Goal: Navigation & Orientation: Understand site structure

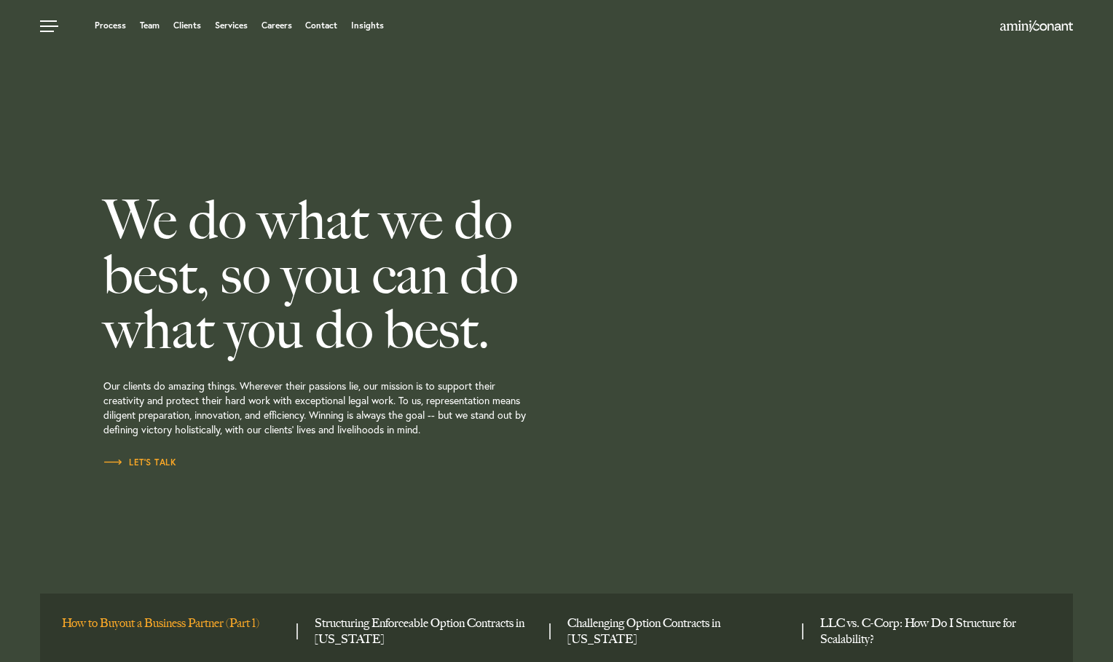
click at [193, 626] on link "How to Buyout a Business Partner (Part 1)" at bounding box center [174, 624] width 224 height 16
click at [148, 26] on link "Team" at bounding box center [150, 25] width 20 height 9
click at [113, 28] on link "Process" at bounding box center [110, 25] width 31 height 9
click at [191, 26] on link "Clients" at bounding box center [187, 25] width 28 height 9
click at [363, 24] on link "Insights" at bounding box center [367, 25] width 33 height 9
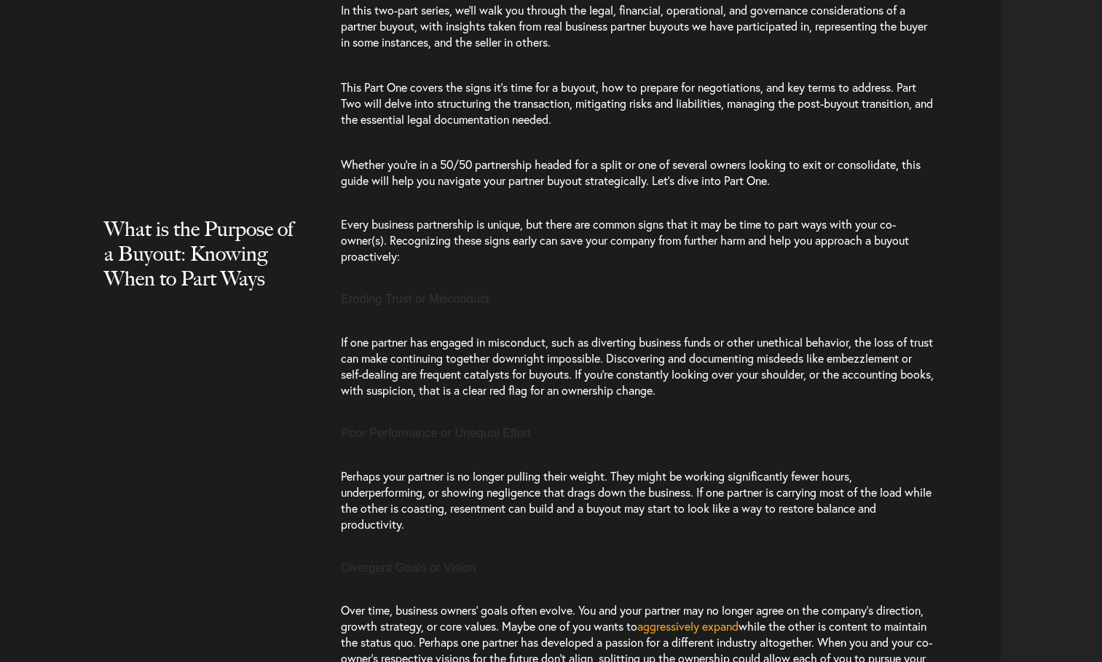
scroll to position [1250, 0]
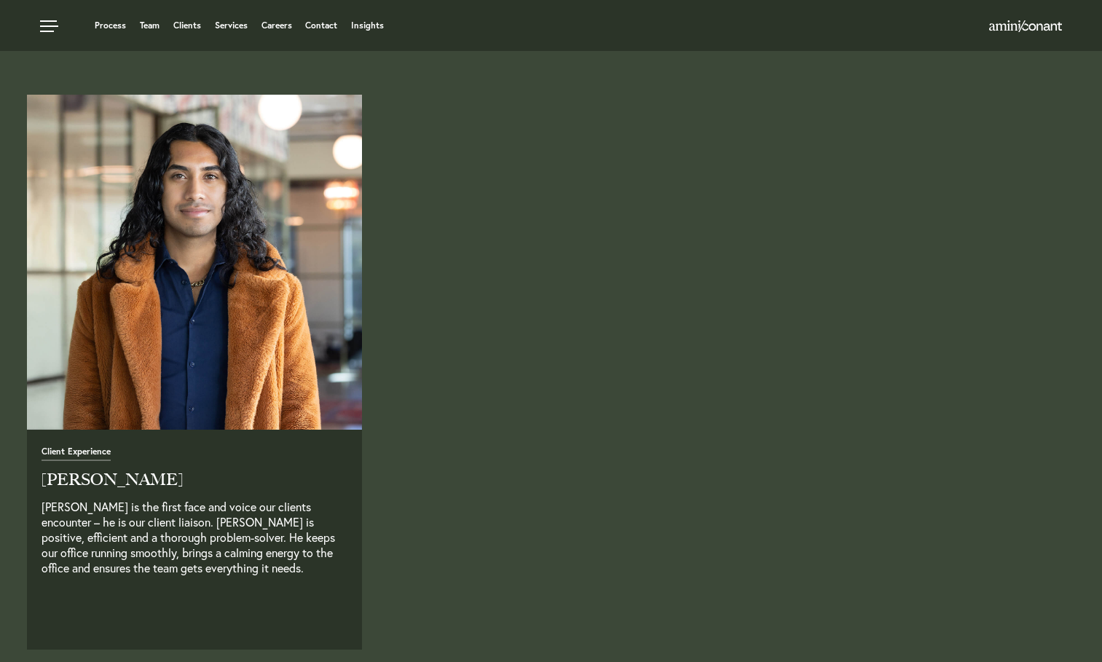
scroll to position [3530, 0]
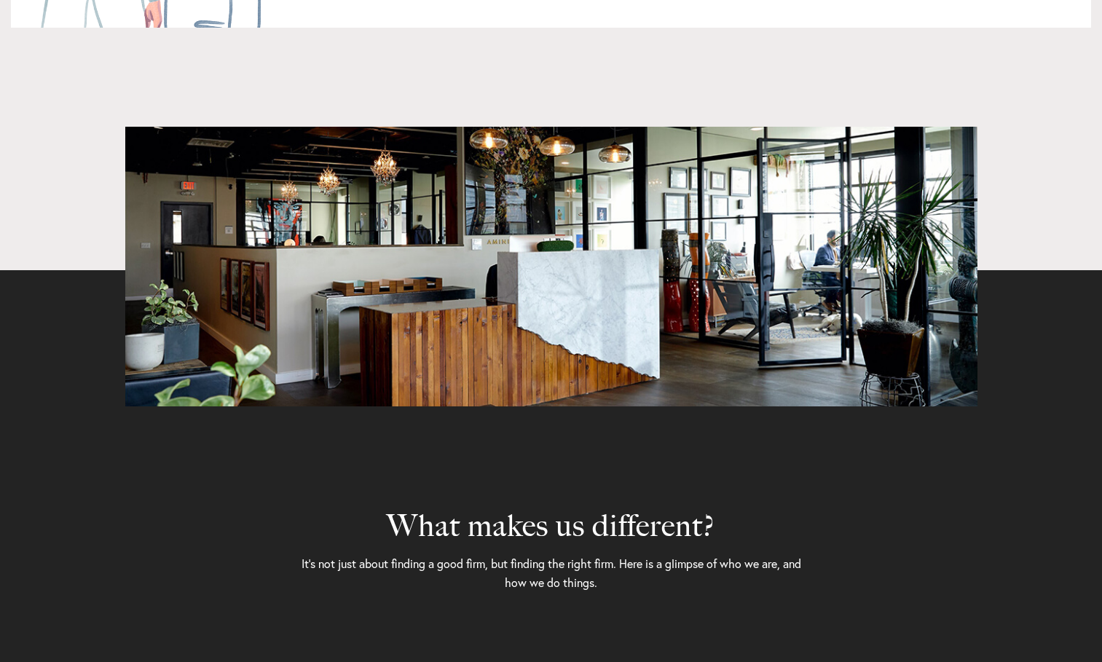
scroll to position [3403, 0]
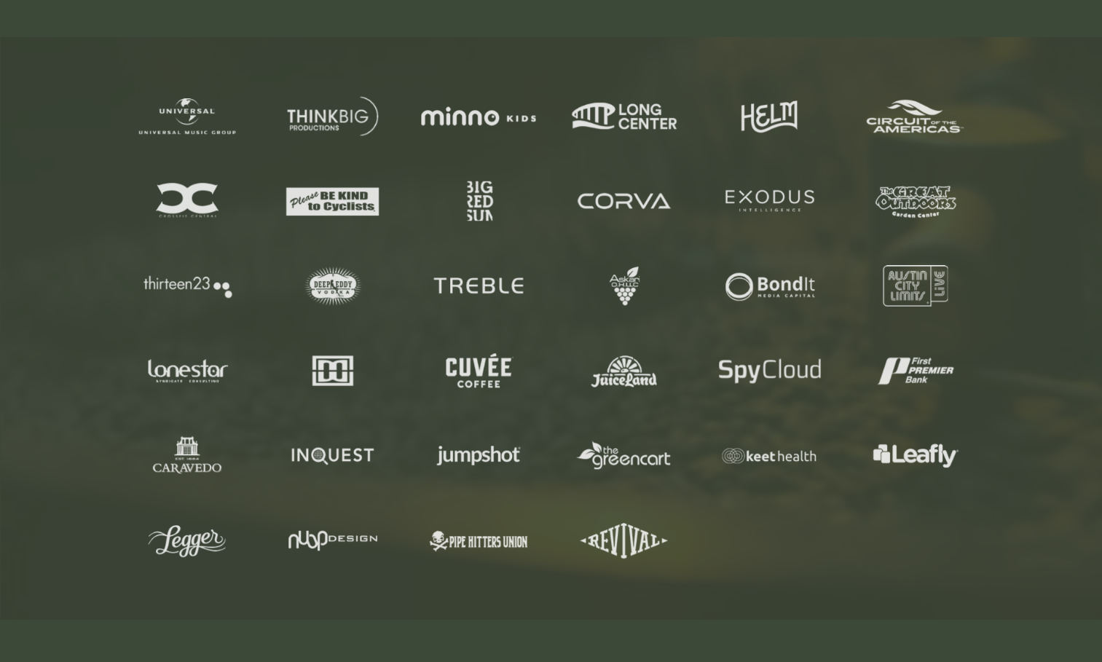
scroll to position [629, 0]
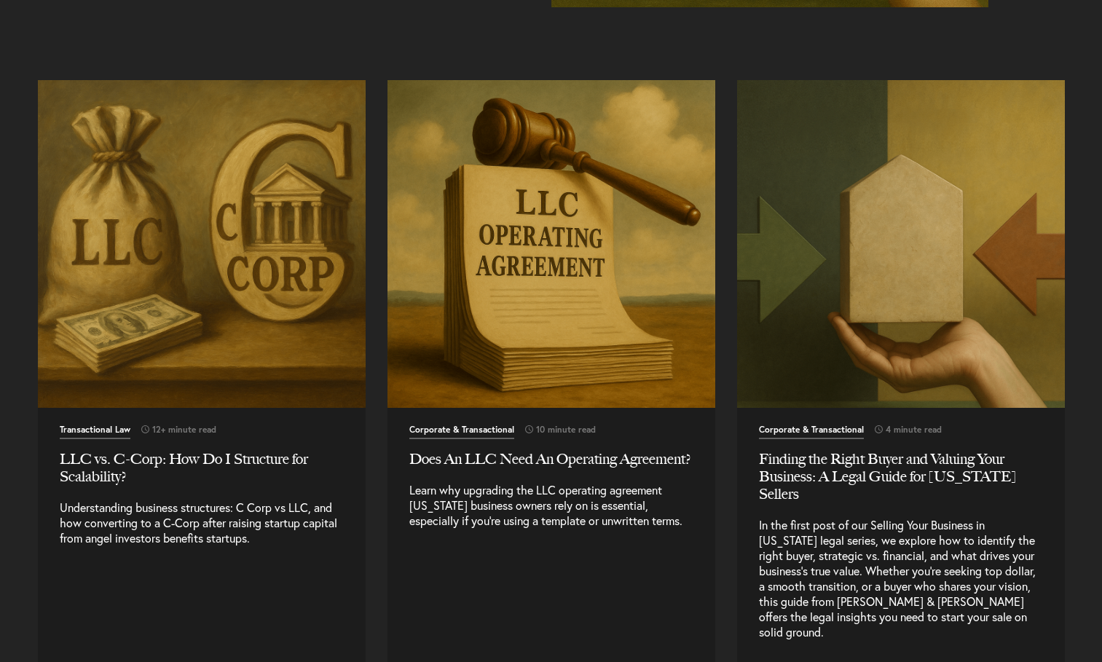
scroll to position [1434, 0]
